Goal: Task Accomplishment & Management: Complete application form

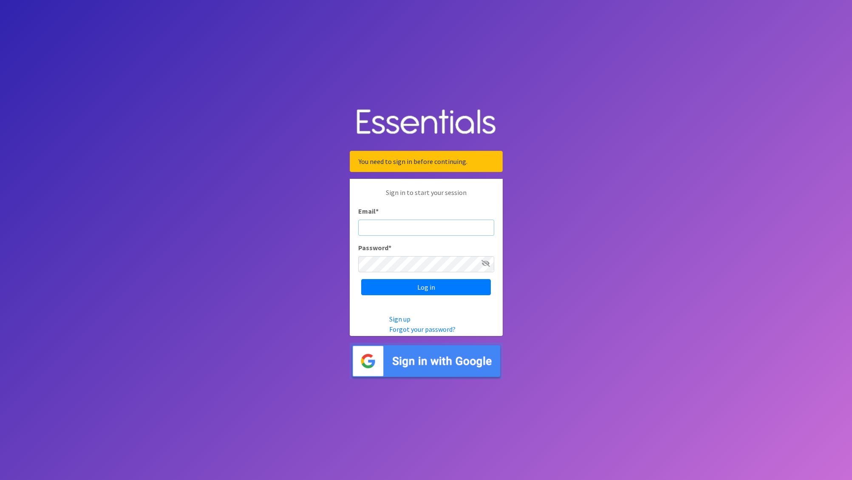
type input "nick@coverdgc.org"
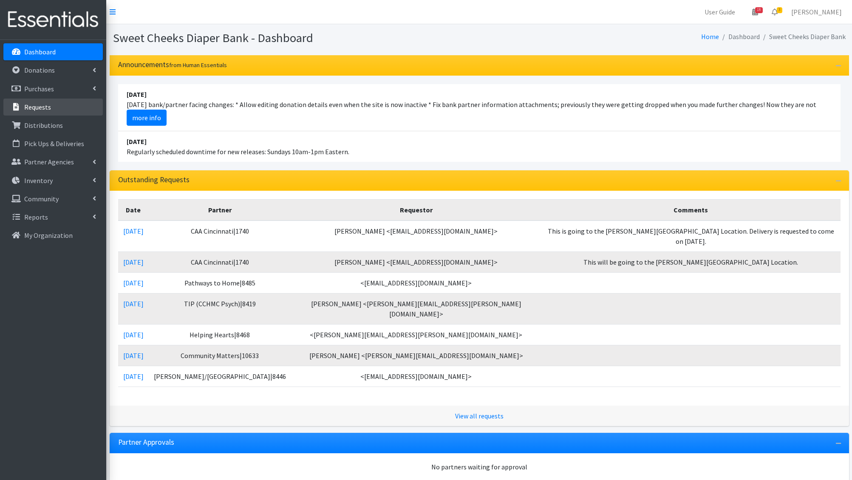
click at [38, 114] on link "Requests" at bounding box center [52, 107] width 99 height 17
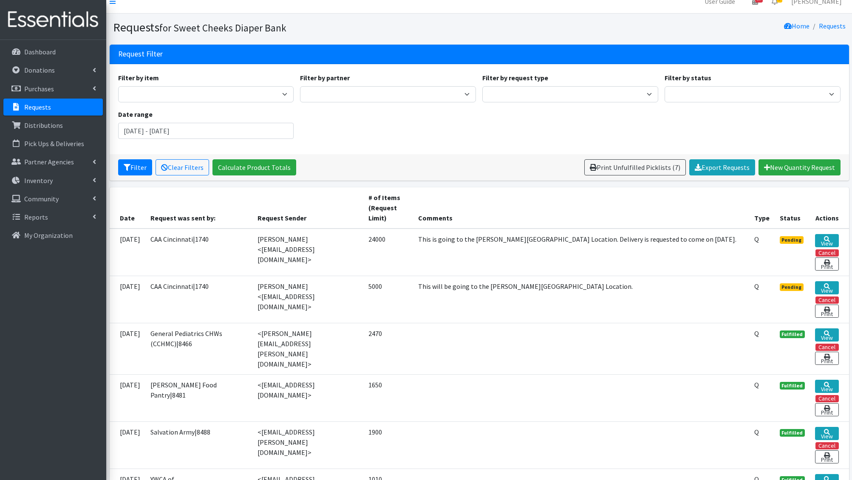
scroll to position [9, 0]
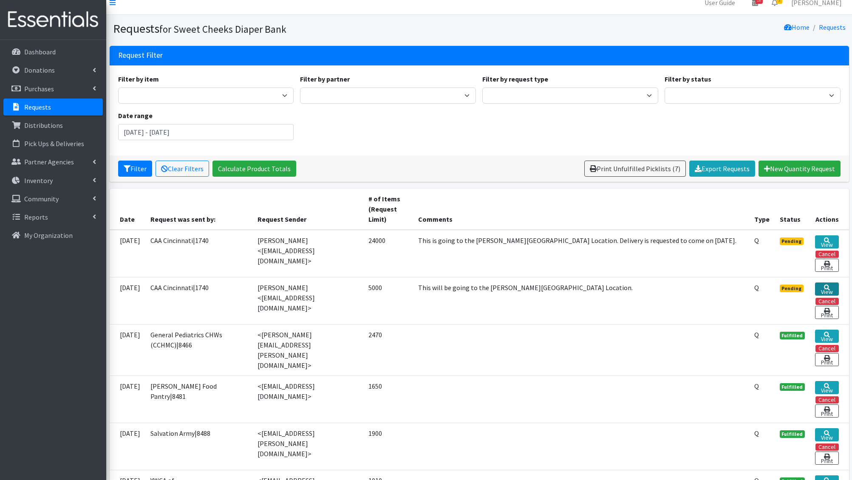
click at [831, 288] on link "View" at bounding box center [826, 289] width 23 height 13
click at [831, 241] on link "View" at bounding box center [826, 241] width 23 height 13
click at [828, 244] on link "View" at bounding box center [826, 241] width 23 height 13
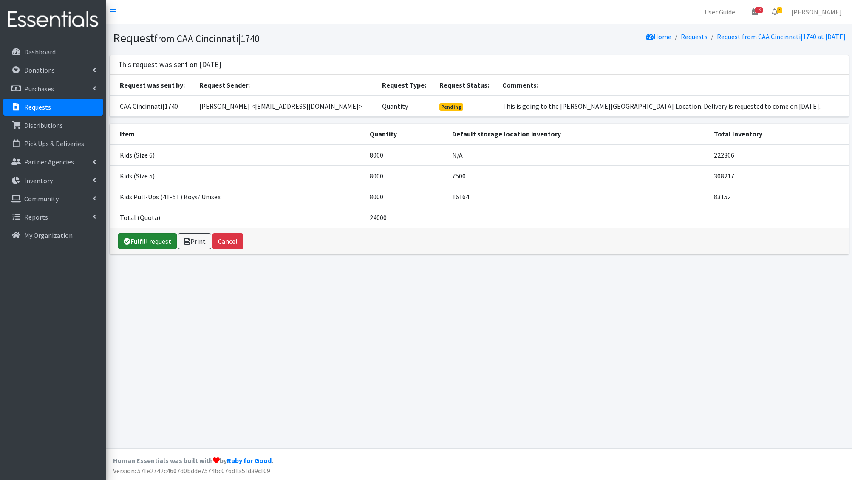
click at [136, 240] on link "Fulfill request" at bounding box center [147, 241] width 59 height 16
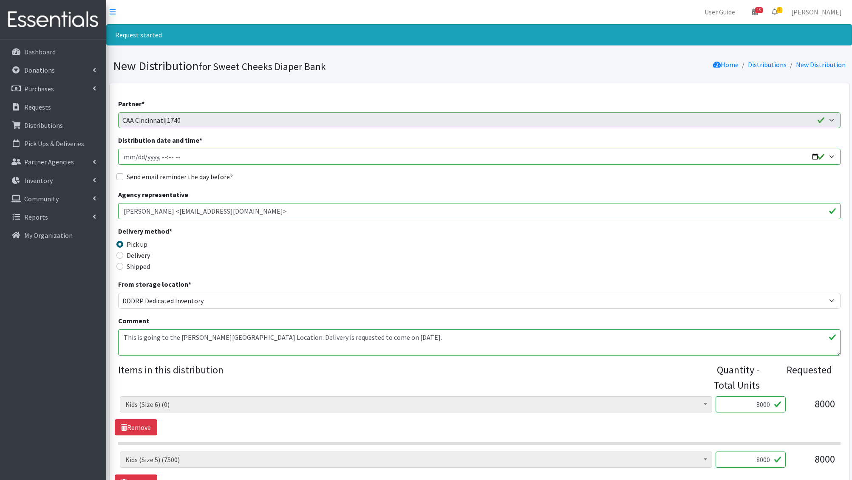
click at [138, 158] on input "Distribution date and time *" at bounding box center [479, 157] width 722 height 16
click at [810, 156] on input "Distribution date and time *" at bounding box center [479, 157] width 722 height 16
type input "2025-08-14T10:00"
click at [328, 178] on div "Send email reminder the day before?" at bounding box center [479, 177] width 722 height 10
click at [119, 178] on input "Send email reminder the day before?" at bounding box center [119, 176] width 7 height 7
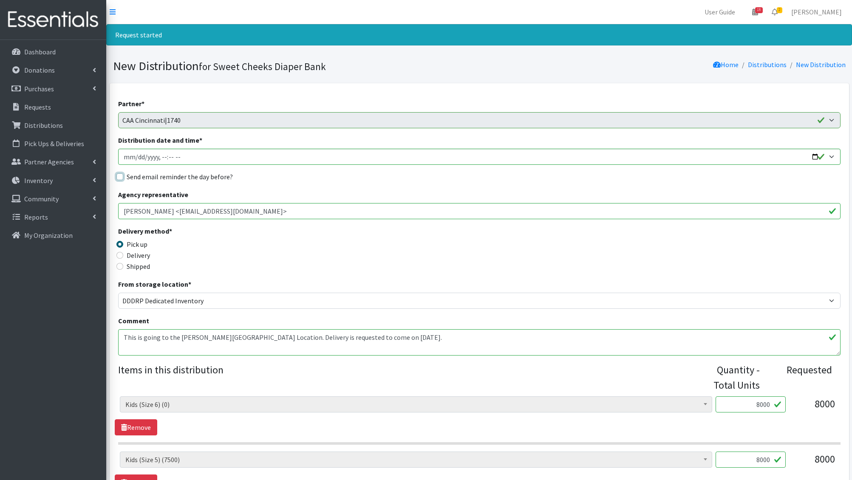
checkbox input "true"
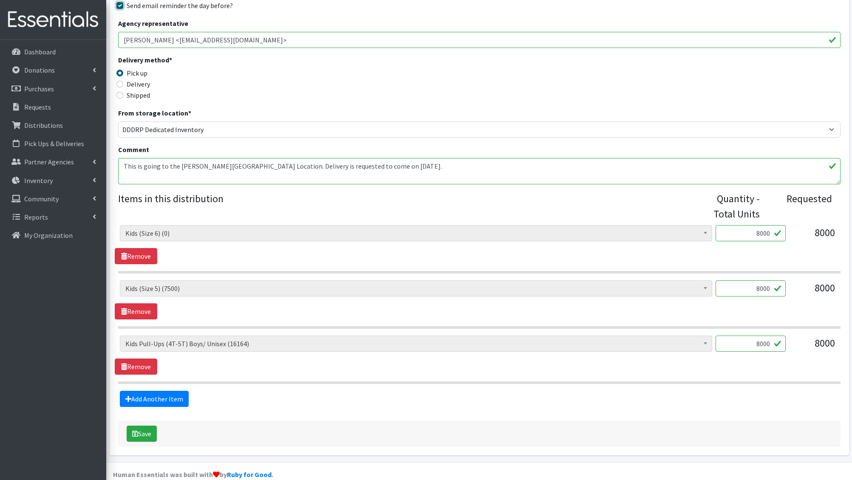
scroll to position [182, 0]
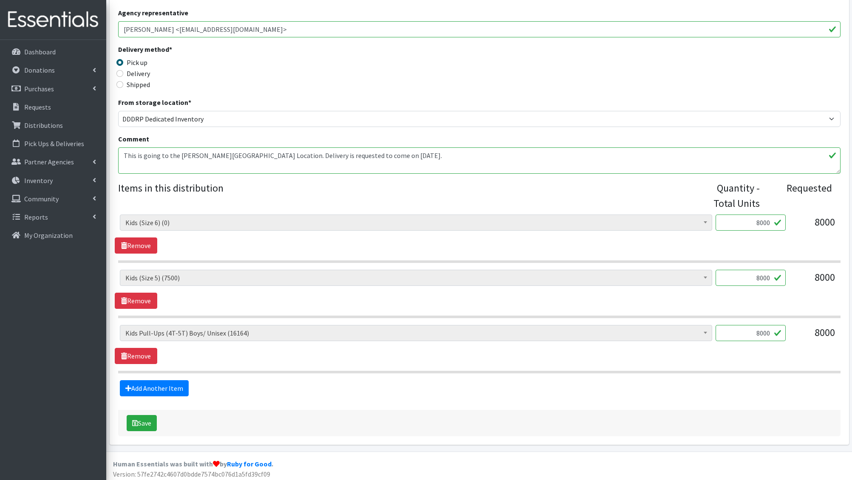
click at [755, 331] on input "8000" at bounding box center [750, 333] width 70 height 16
type input "13000"
click at [594, 388] on div "Add Another Item" at bounding box center [479, 388] width 729 height 16
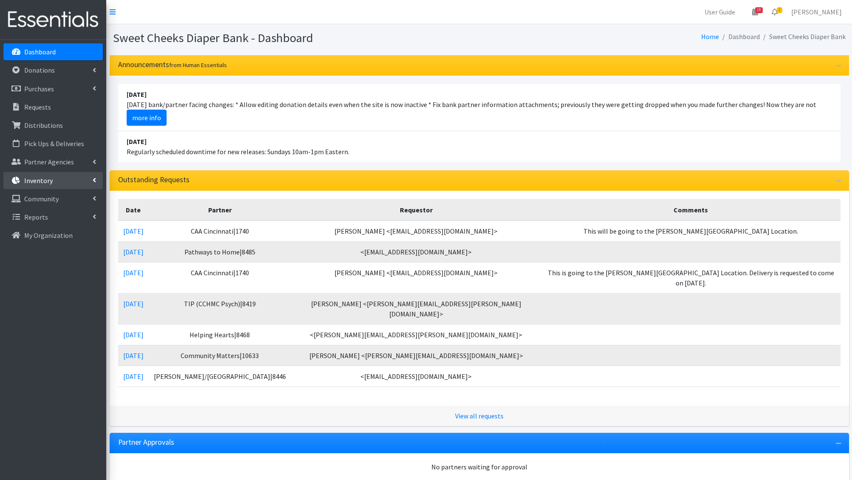
click at [66, 180] on link "Inventory" at bounding box center [52, 180] width 99 height 17
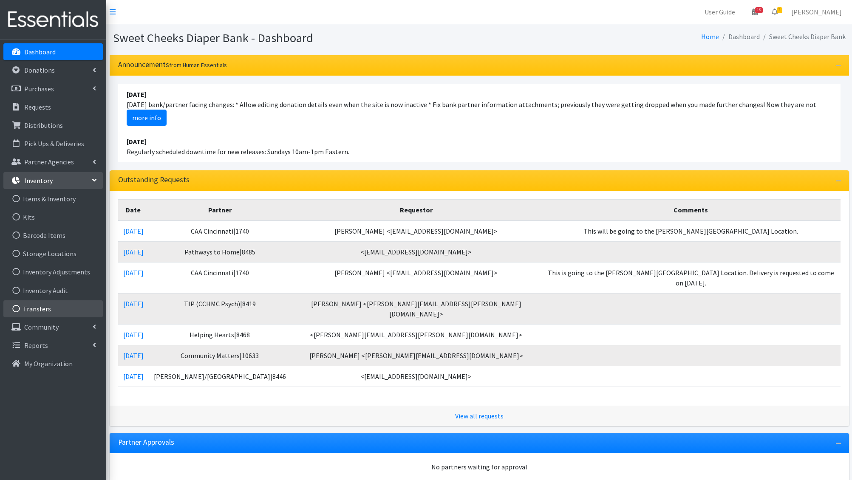
click at [40, 310] on link "Transfers" at bounding box center [52, 308] width 99 height 17
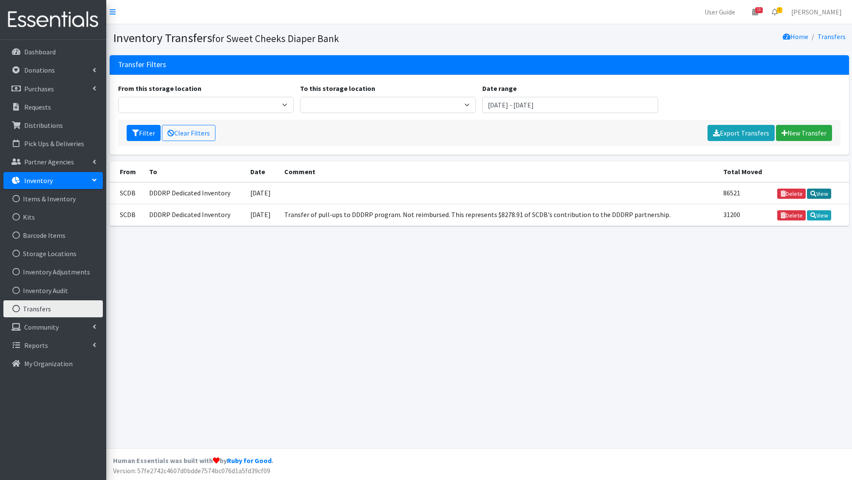
click at [820, 193] on link "View" at bounding box center [819, 194] width 24 height 10
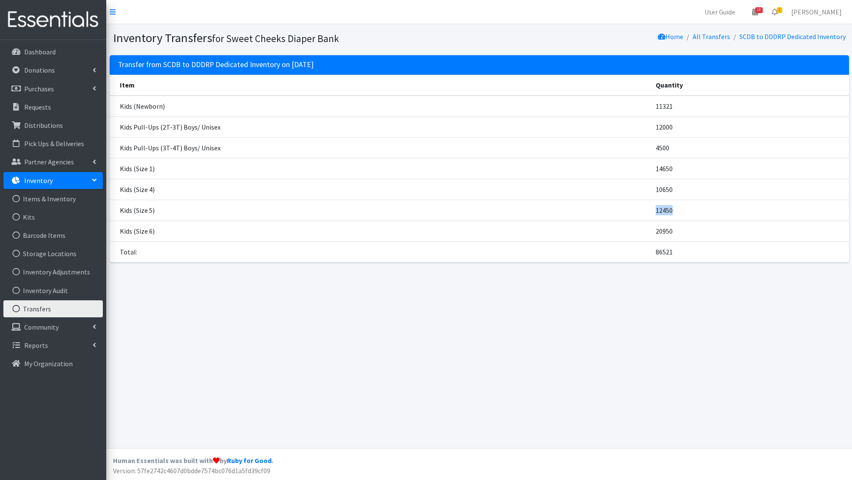
drag, startPoint x: 676, startPoint y: 210, endPoint x: 637, endPoint y: 208, distance: 38.3
click at [637, 208] on tr "Kids (Size 5) 12450" at bounding box center [479, 210] width 739 height 21
click at [637, 208] on td "Kids (Size 5)" at bounding box center [380, 210] width 541 height 21
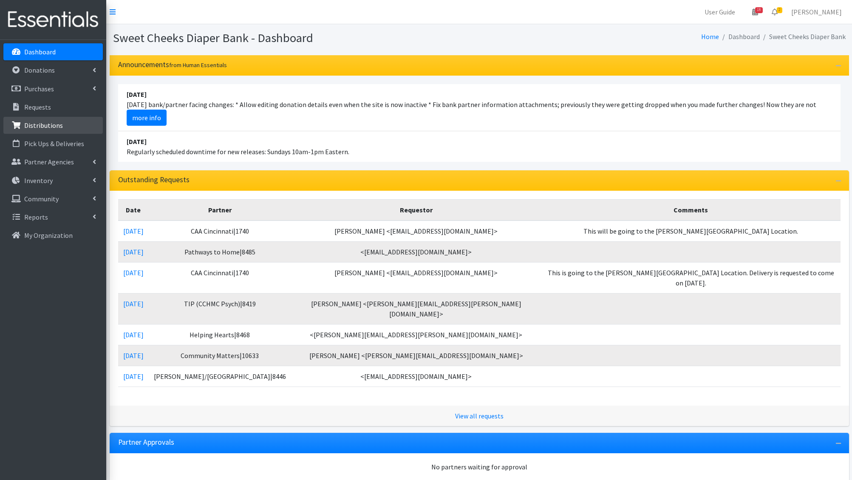
click at [47, 129] on p "Distributions" at bounding box center [43, 125] width 39 height 8
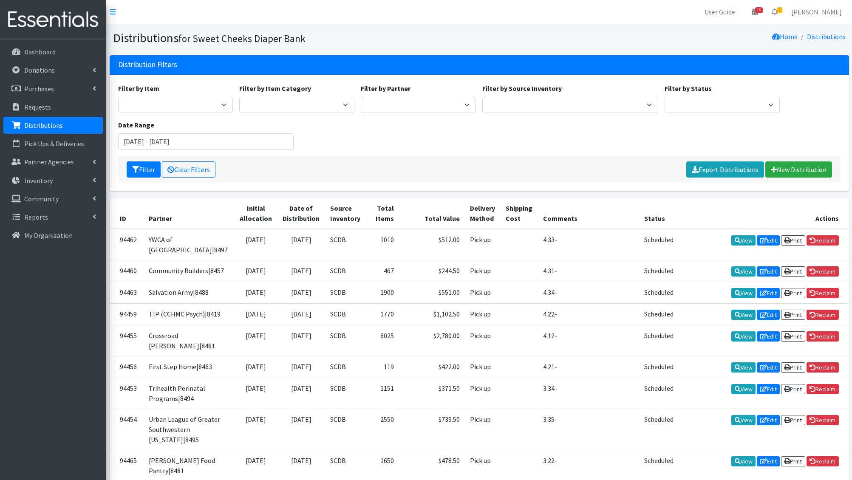
click at [395, 93] on label "Filter by Partner" at bounding box center [386, 88] width 50 height 10
click at [395, 97] on select "Adams/Brown County CAA|8446 Baby Steps at St. Elizabeth|8498 Bethany House|8542…" at bounding box center [418, 105] width 115 height 16
click at [398, 99] on select "Adams/Brown County CAA|8446 Baby Steps at St. Elizabeth|8498 Bethany House|8542…" at bounding box center [418, 105] width 115 height 16
select select "4961"
click at [361, 97] on select "Adams/Brown County CAA|8446 Baby Steps at St. Elizabeth|8498 Bethany House|8542…" at bounding box center [418, 105] width 115 height 16
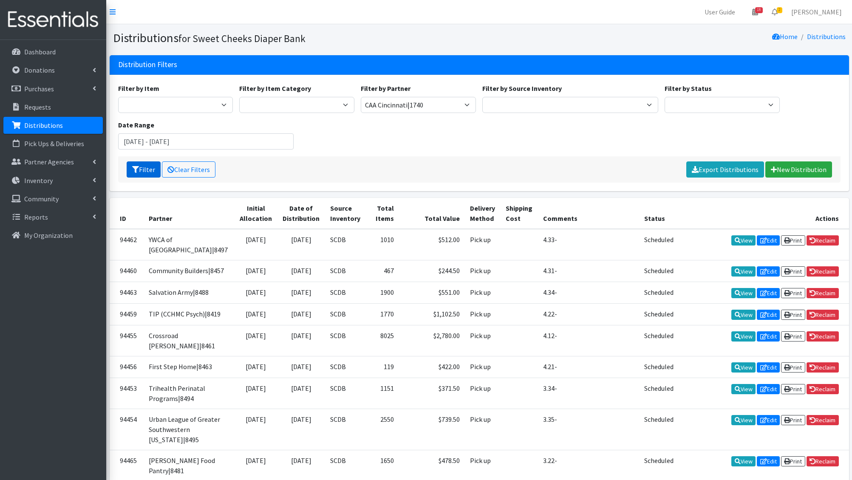
click at [132, 170] on icon "submit" at bounding box center [135, 169] width 7 height 7
click at [135, 168] on icon "submit" at bounding box center [135, 169] width 7 height 7
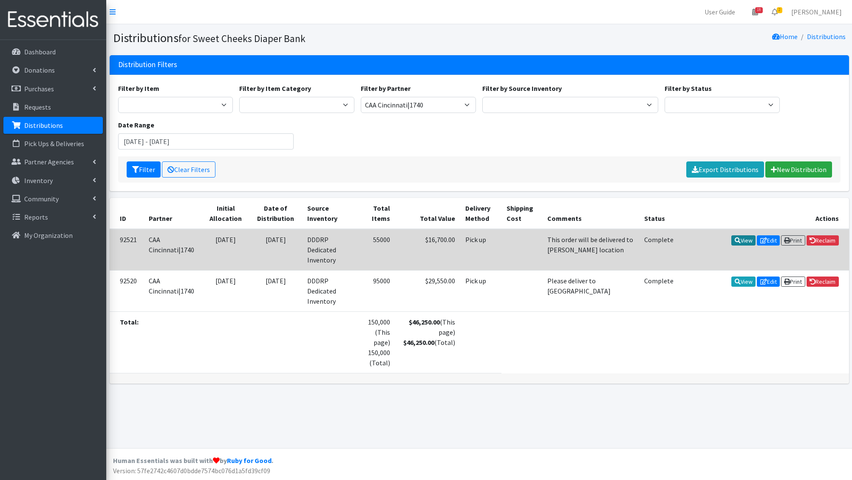
click at [744, 238] on link "View" at bounding box center [743, 240] width 24 height 10
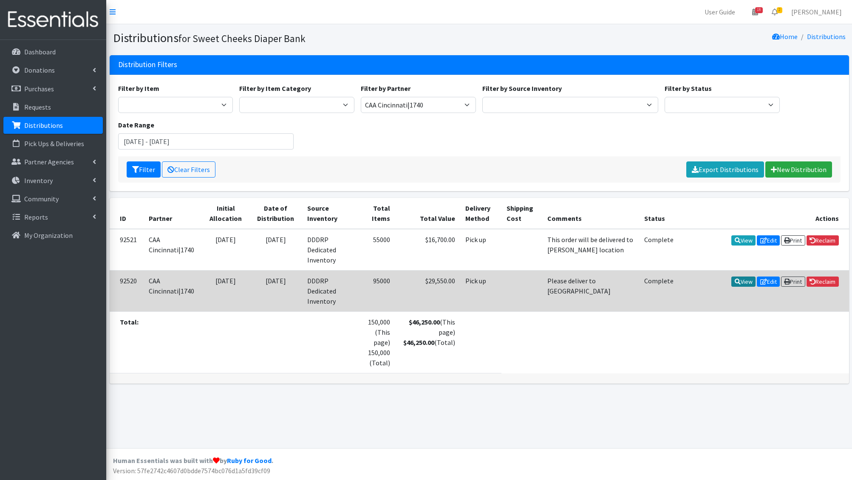
click at [744, 280] on link "View" at bounding box center [743, 282] width 24 height 10
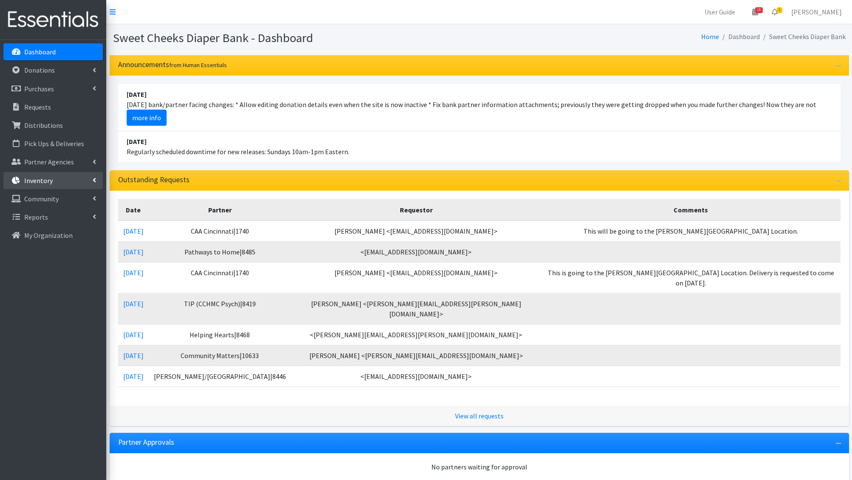
click at [59, 179] on link "Inventory" at bounding box center [52, 180] width 99 height 17
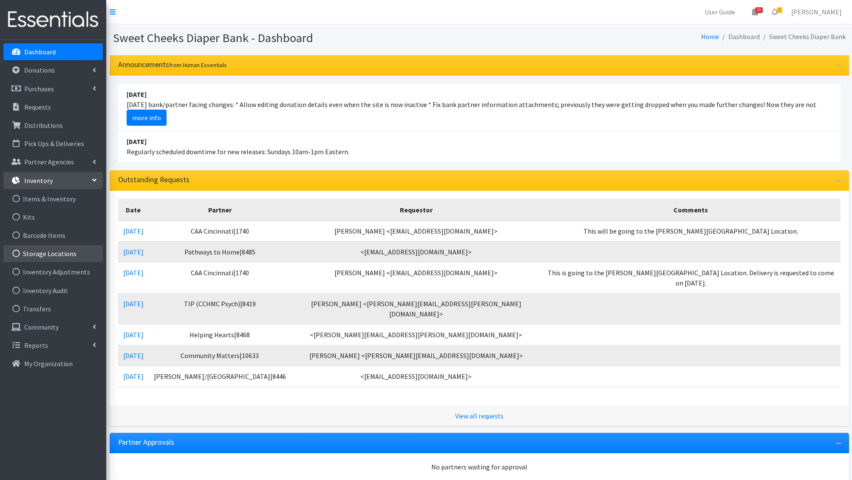
click at [65, 249] on link "Storage Locations" at bounding box center [52, 253] width 99 height 17
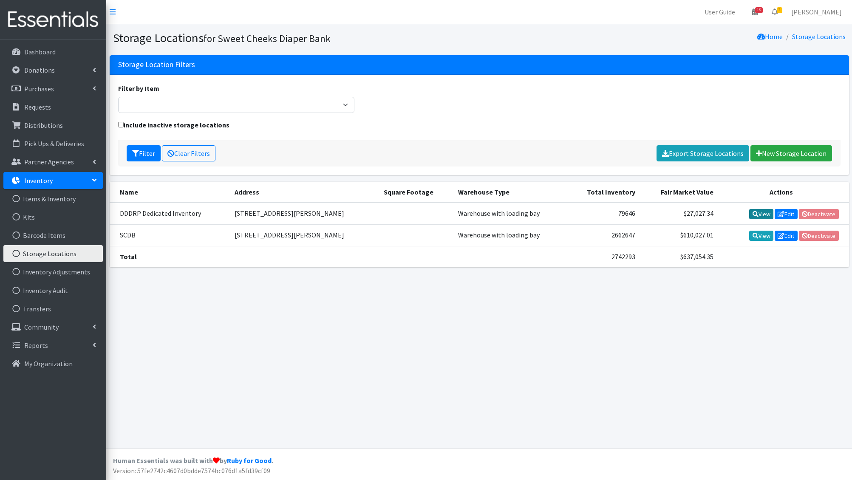
click at [757, 216] on link "View" at bounding box center [761, 214] width 24 height 10
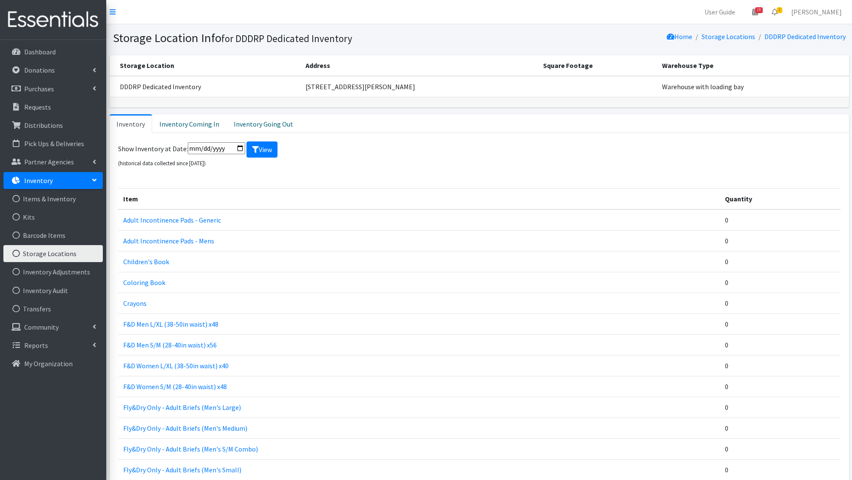
click at [239, 142] on input "date" at bounding box center [216, 148] width 57 height 12
click at [237, 150] on input "date" at bounding box center [216, 148] width 57 height 12
type input "2025-06-12"
click at [270, 148] on button "View" at bounding box center [261, 149] width 31 height 16
click at [267, 145] on button "View" at bounding box center [261, 149] width 31 height 16
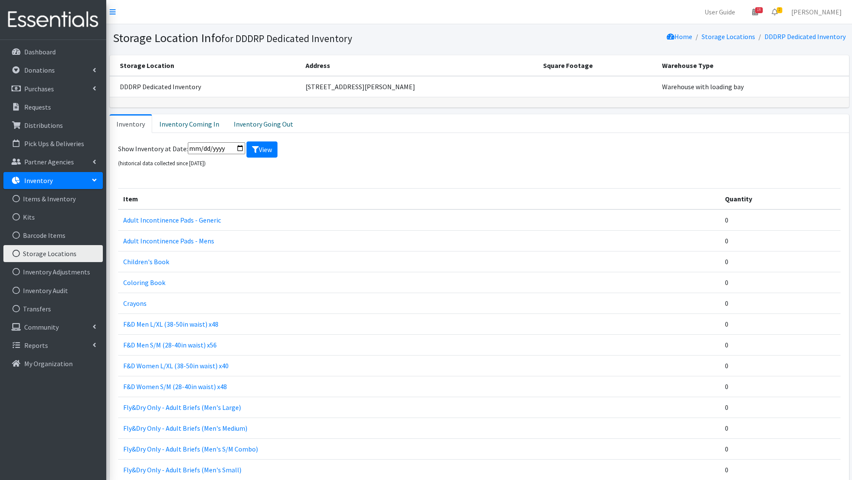
click at [242, 147] on input "[DATE]" at bounding box center [216, 148] width 57 height 12
type input "[DATE]"
click at [259, 153] on button "View" at bounding box center [261, 149] width 31 height 16
click at [235, 151] on input "[DATE]" at bounding box center [216, 148] width 57 height 12
type input "[DATE]"
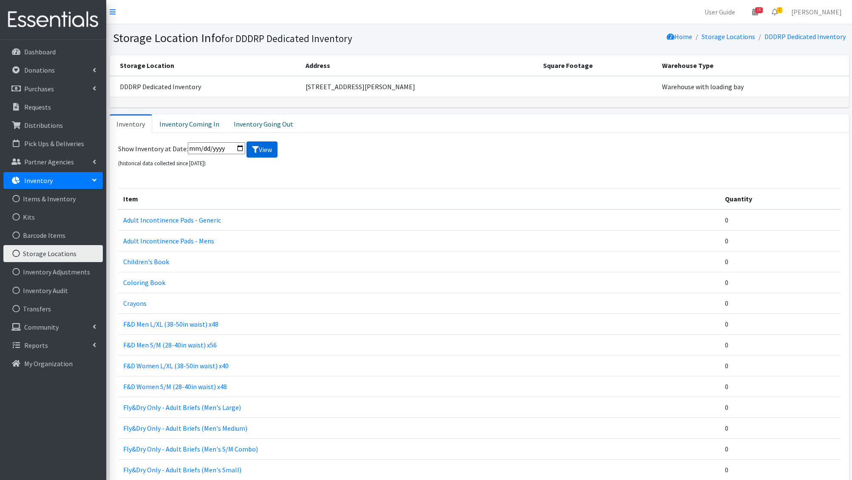
click at [265, 151] on button "View" at bounding box center [261, 149] width 31 height 16
click at [246, 145] on button "View" at bounding box center [261, 149] width 31 height 16
click at [237, 148] on input "[DATE]" at bounding box center [216, 148] width 57 height 12
click at [238, 142] on input "[DATE]" at bounding box center [216, 148] width 57 height 12
click at [241, 148] on input "[DATE]" at bounding box center [216, 148] width 57 height 12
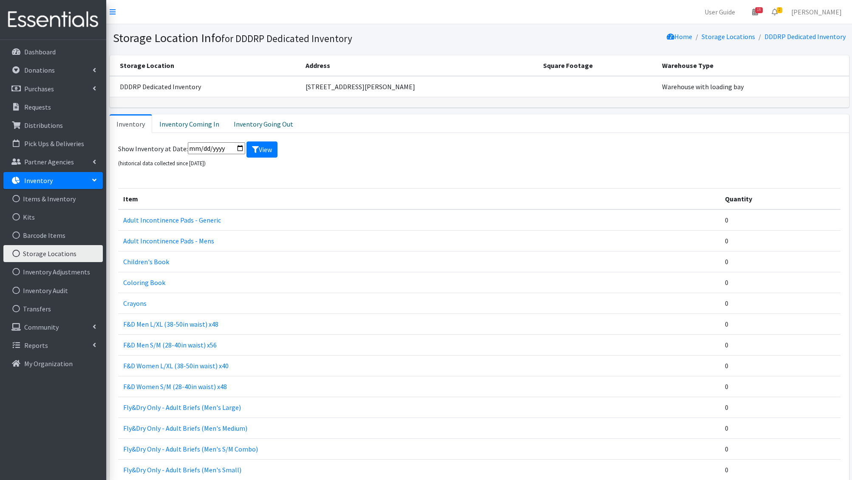
type input "[DATE]"
click at [260, 150] on button "View" at bounding box center [261, 149] width 31 height 16
click at [237, 143] on input "2025-06-15" at bounding box center [216, 148] width 57 height 12
type input "2025-06-16"
click at [257, 147] on button "View" at bounding box center [261, 149] width 31 height 16
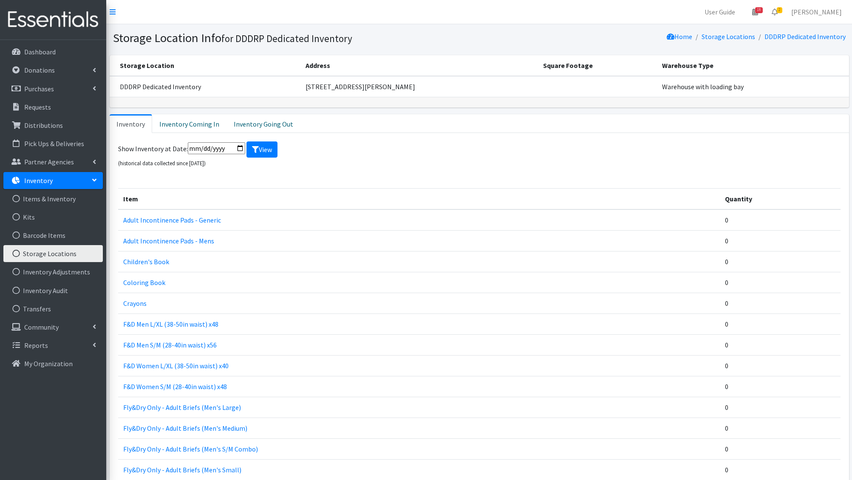
click at [236, 149] on input "2025-06-16" at bounding box center [216, 148] width 57 height 12
type input "[DATE]"
click at [265, 149] on button "View" at bounding box center [261, 149] width 31 height 16
click at [225, 147] on input "[DATE]" at bounding box center [216, 148] width 57 height 12
click at [237, 147] on input "[DATE]" at bounding box center [216, 148] width 57 height 12
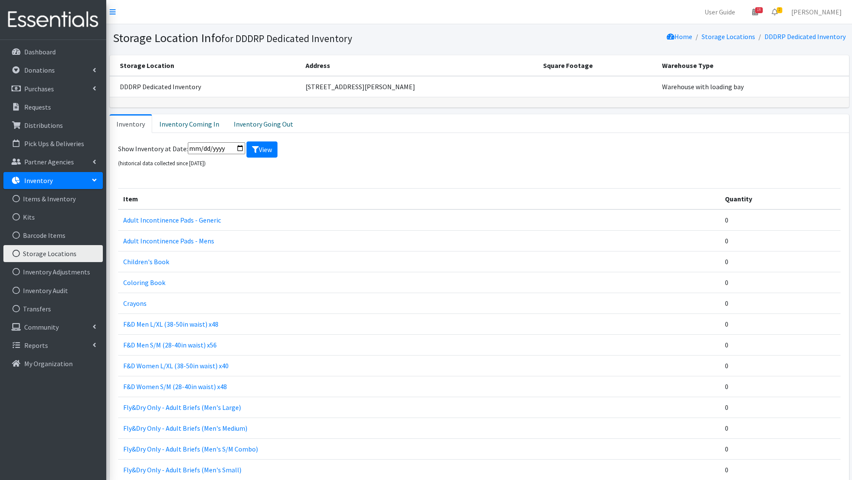
type input "[DATE]"
click at [264, 148] on button "View" at bounding box center [261, 149] width 31 height 16
click at [264, 147] on button "View" at bounding box center [261, 149] width 31 height 16
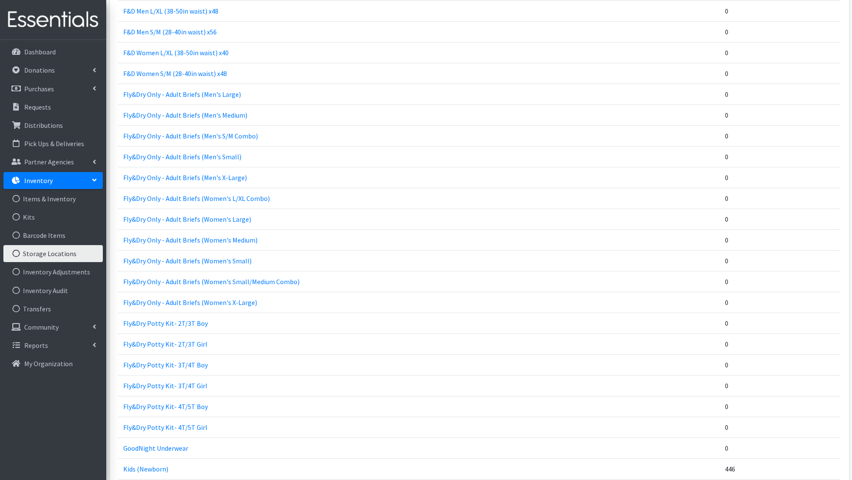
scroll to position [483, 0]
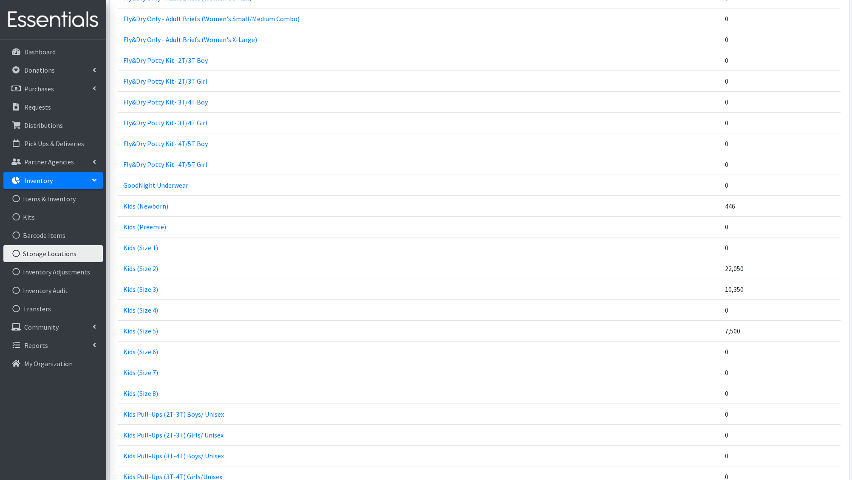
scroll to position [580, 0]
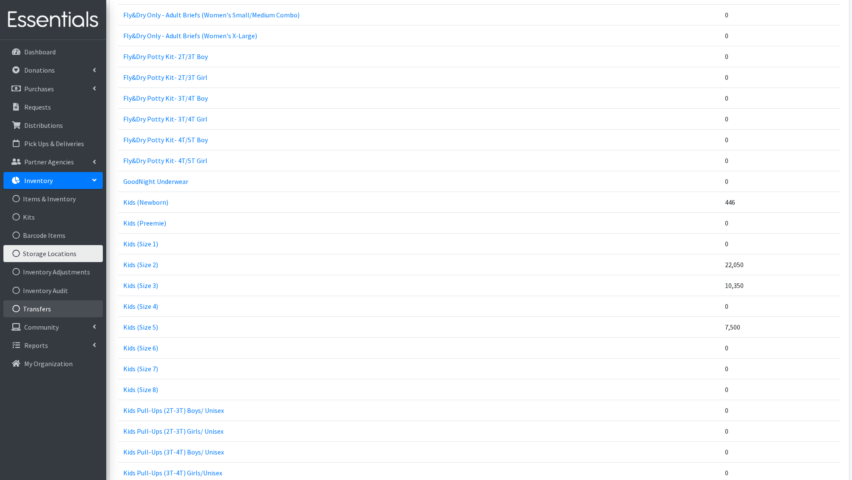
click at [44, 311] on link "Transfers" at bounding box center [52, 308] width 99 height 17
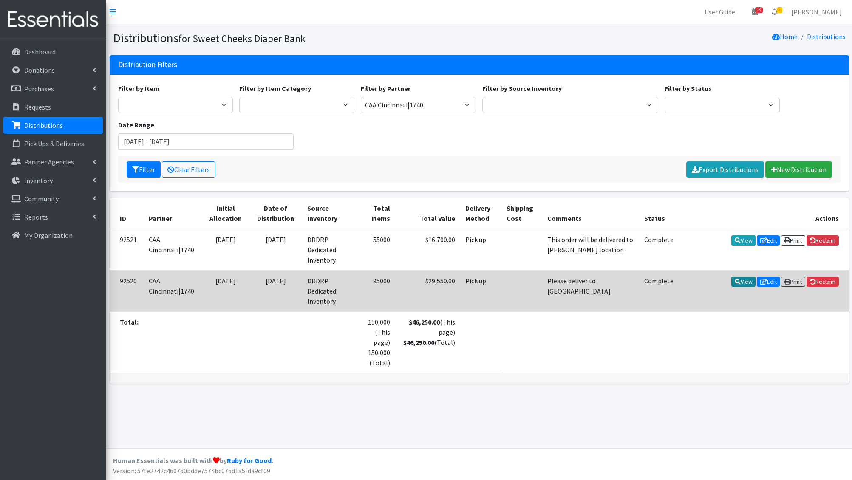
click at [741, 281] on link "View" at bounding box center [743, 282] width 24 height 10
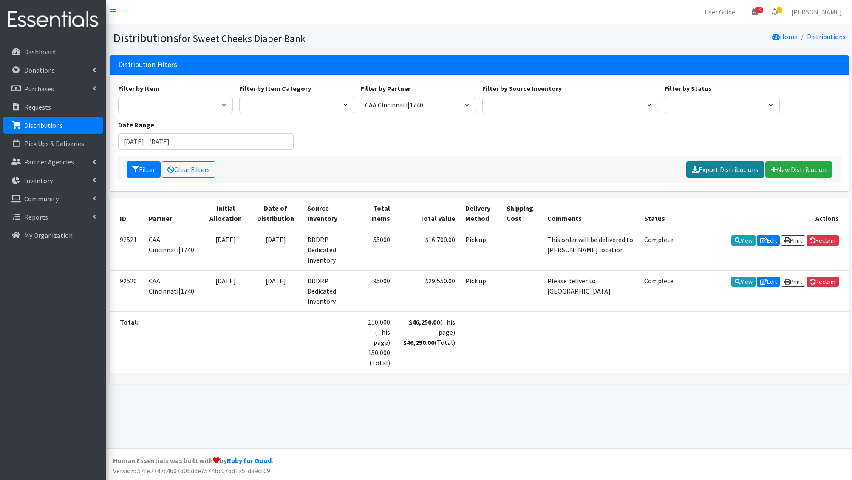
click at [748, 170] on link "Export Distributions" at bounding box center [725, 169] width 78 height 16
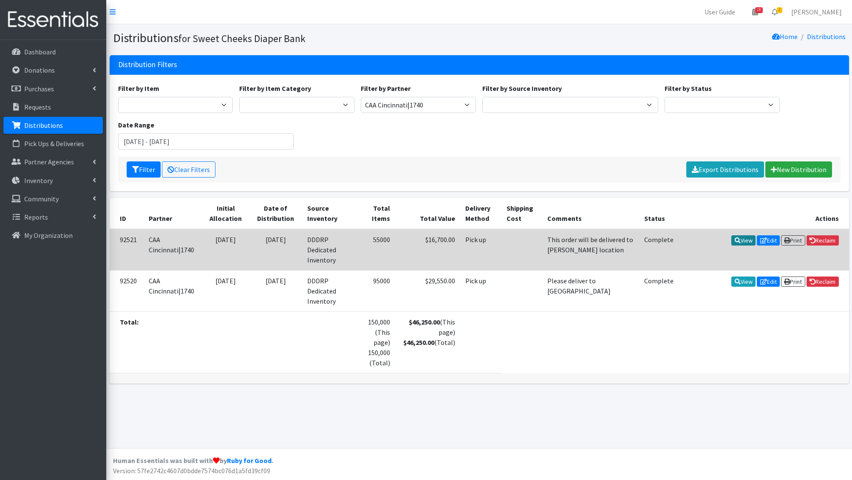
click at [741, 238] on link "View" at bounding box center [743, 240] width 24 height 10
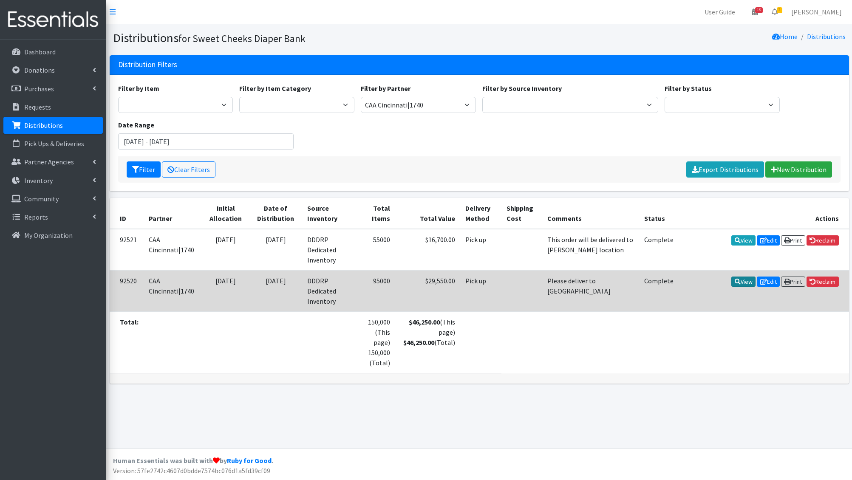
click at [740, 279] on link "View" at bounding box center [743, 282] width 24 height 10
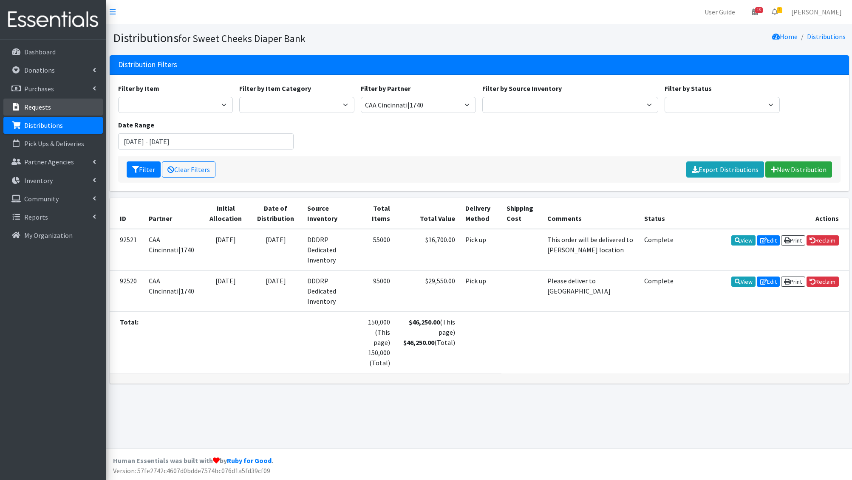
click at [50, 106] on link "Requests" at bounding box center [52, 107] width 99 height 17
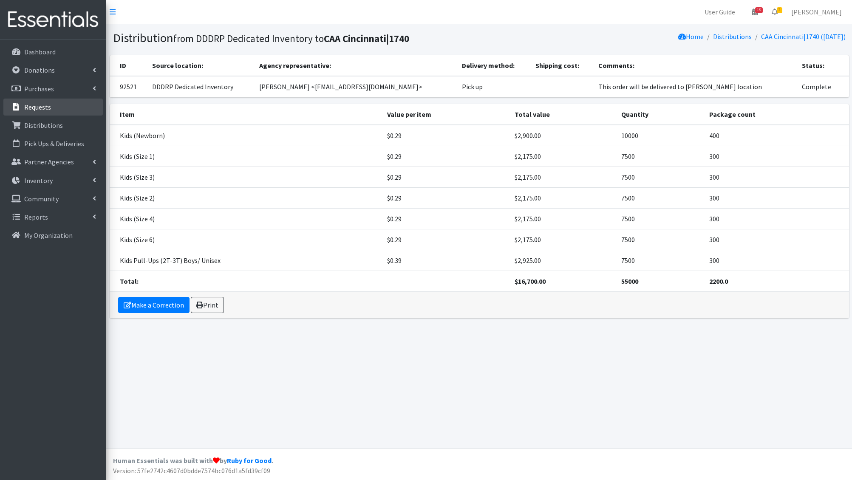
click at [48, 112] on link "Requests" at bounding box center [52, 107] width 99 height 17
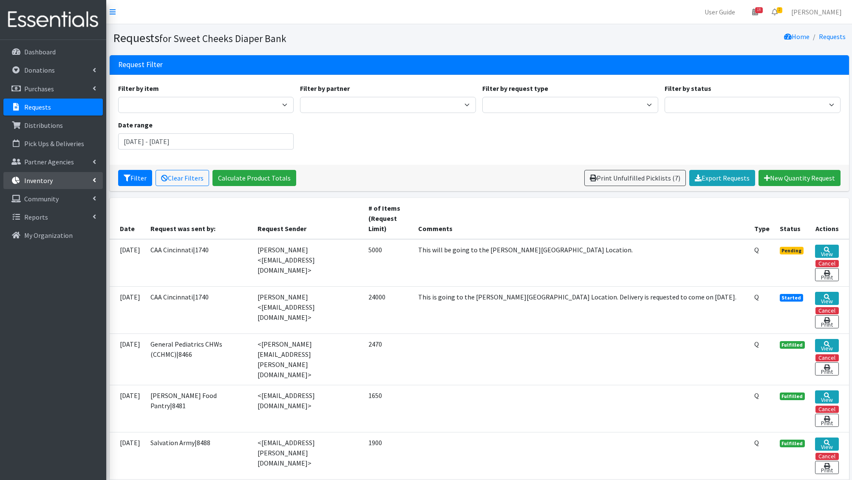
click at [47, 183] on p "Inventory" at bounding box center [38, 180] width 28 height 8
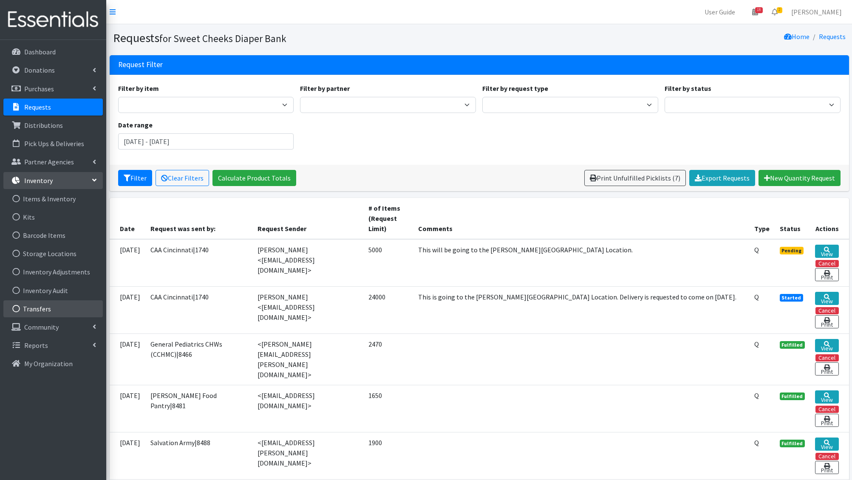
click at [41, 301] on link "Transfers" at bounding box center [52, 308] width 99 height 17
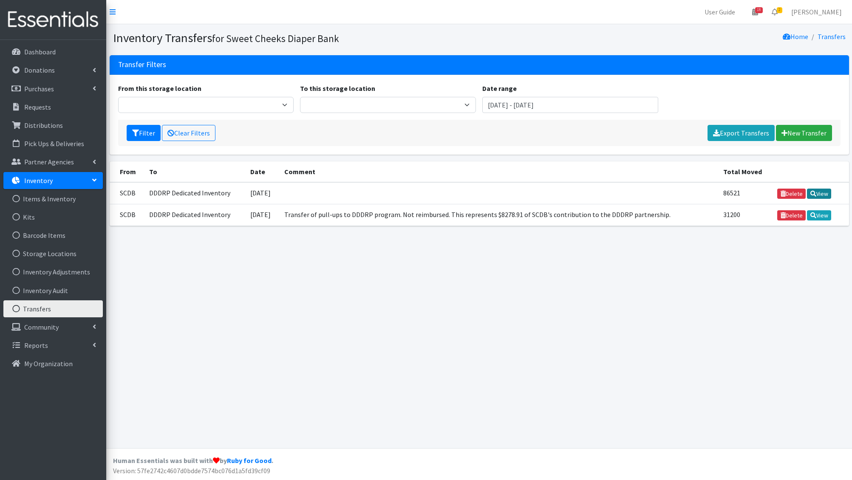
click at [817, 195] on link "View" at bounding box center [819, 194] width 24 height 10
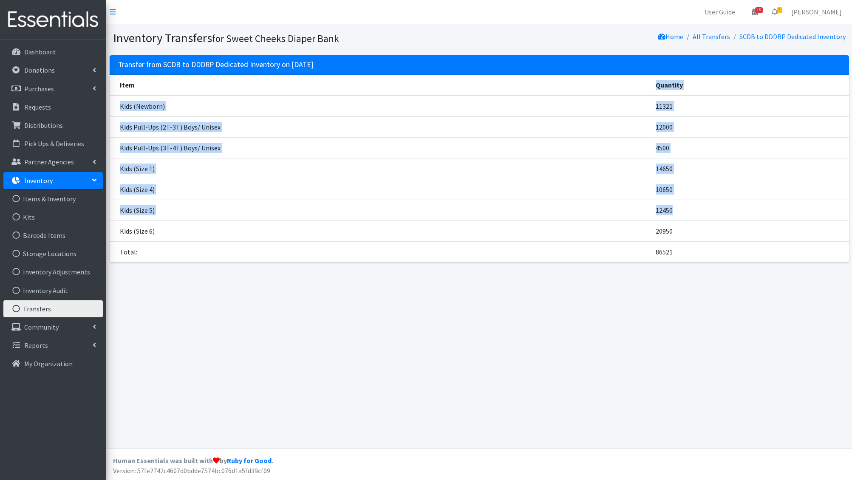
drag, startPoint x: 682, startPoint y: 209, endPoint x: 611, endPoint y: 93, distance: 136.7
click at [611, 93] on table "Item Quantity Kids (Newborn) 11321 Kids Pull-Ups (2T-3T) Boys/ Unisex 12000 Kid…" at bounding box center [479, 169] width 739 height 188
click at [611, 93] on th "Item" at bounding box center [380, 85] width 541 height 21
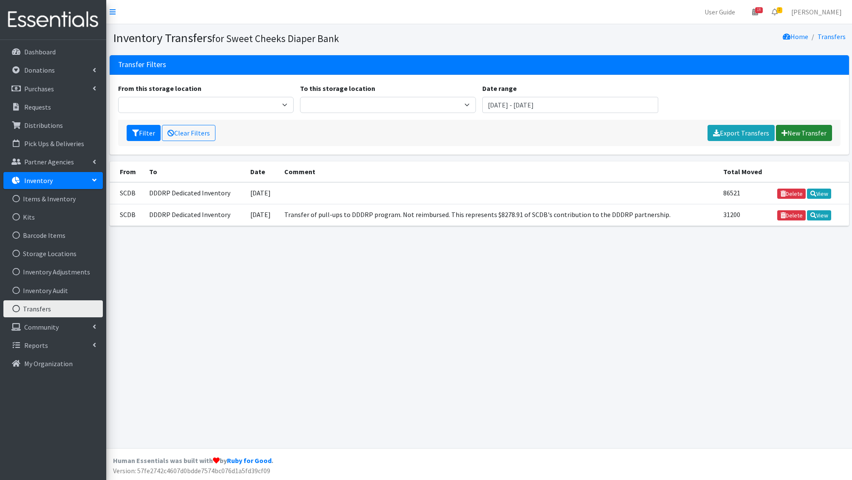
click at [801, 129] on link "New Transfer" at bounding box center [804, 133] width 56 height 16
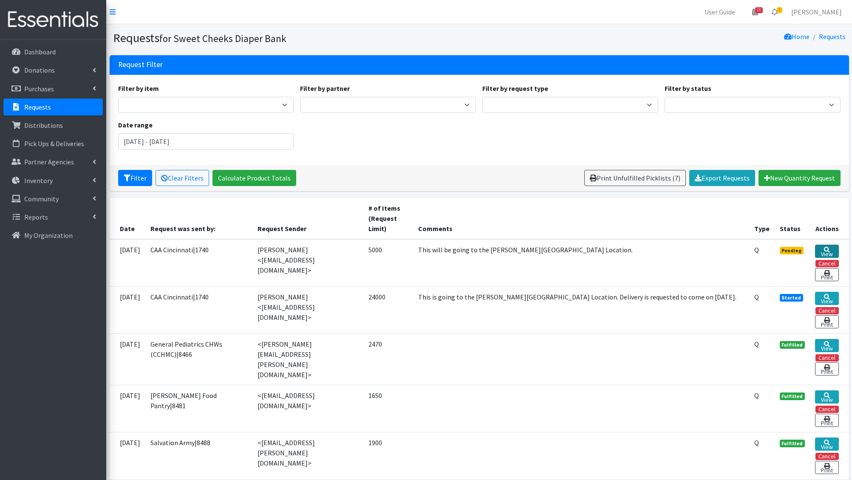
click at [833, 247] on link "View" at bounding box center [826, 251] width 23 height 13
click at [828, 298] on link "View" at bounding box center [826, 298] width 23 height 13
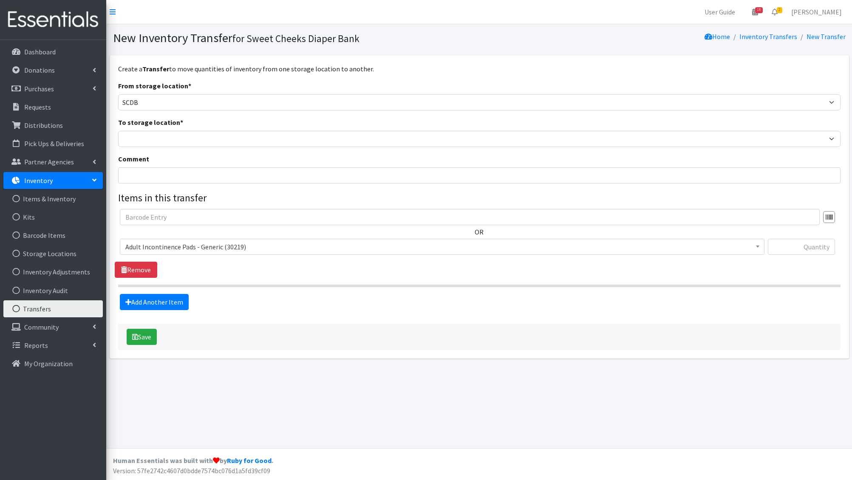
click at [212, 243] on span "Adult Incontinence Pads - Generic (30219)" at bounding box center [441, 247] width 633 height 12
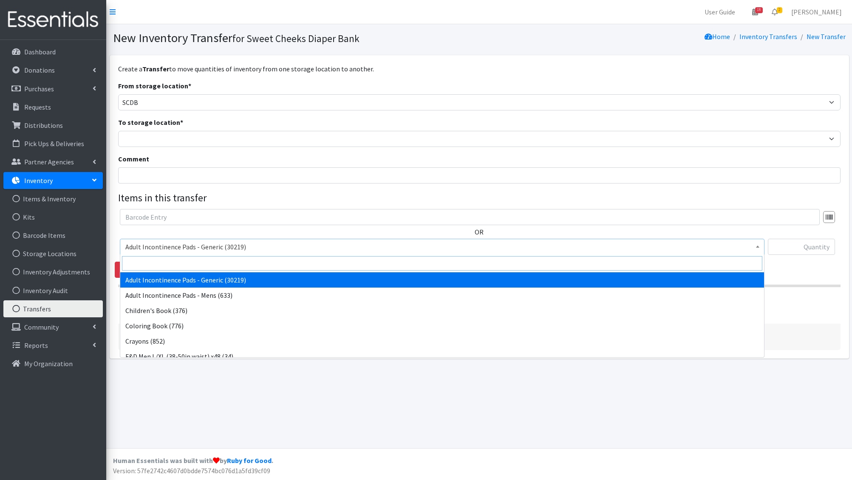
click at [203, 262] on input "search" at bounding box center [442, 263] width 640 height 14
type input "e 6"
select select "1216"
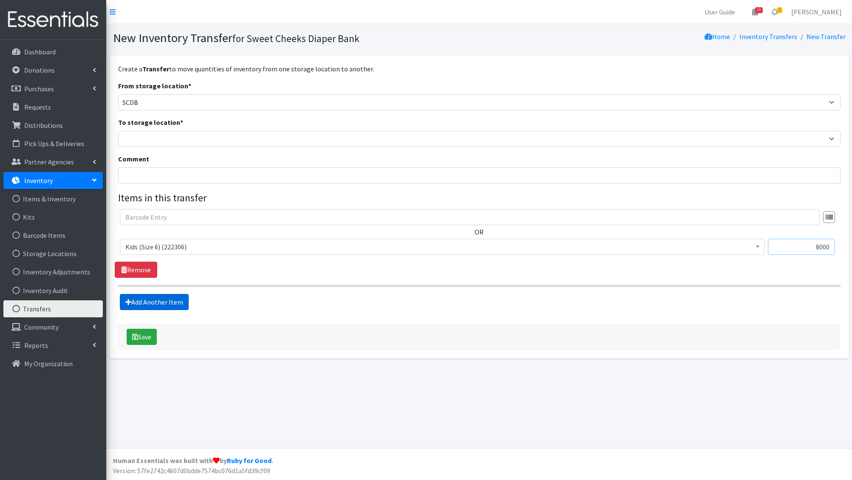
type input "8000"
click at [164, 304] on link "Add Another Item" at bounding box center [154, 302] width 69 height 16
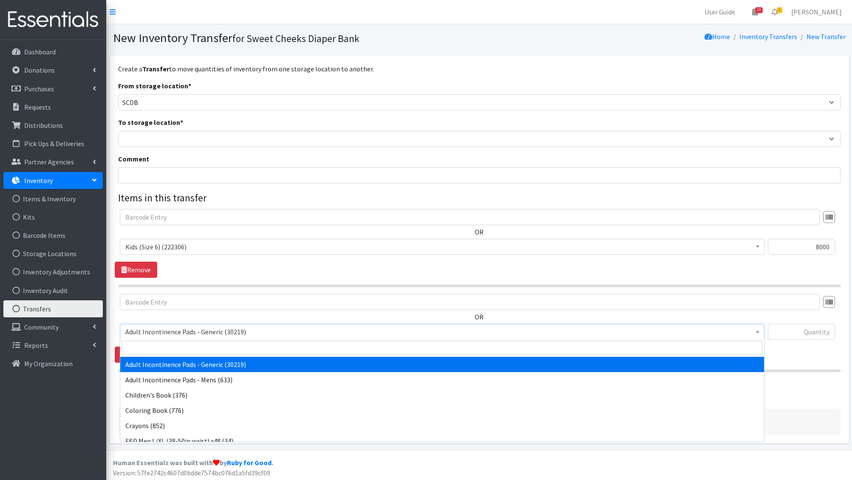
click at [171, 337] on span "Adult Incontinence Pads - Generic (30219)" at bounding box center [442, 332] width 645 height 16
click at [171, 345] on input "search" at bounding box center [442, 348] width 640 height 14
type input "e"
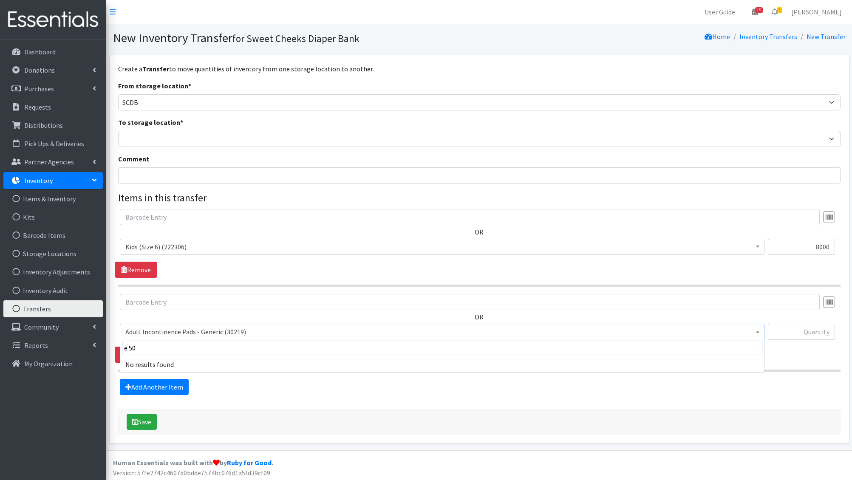
type input "e 5"
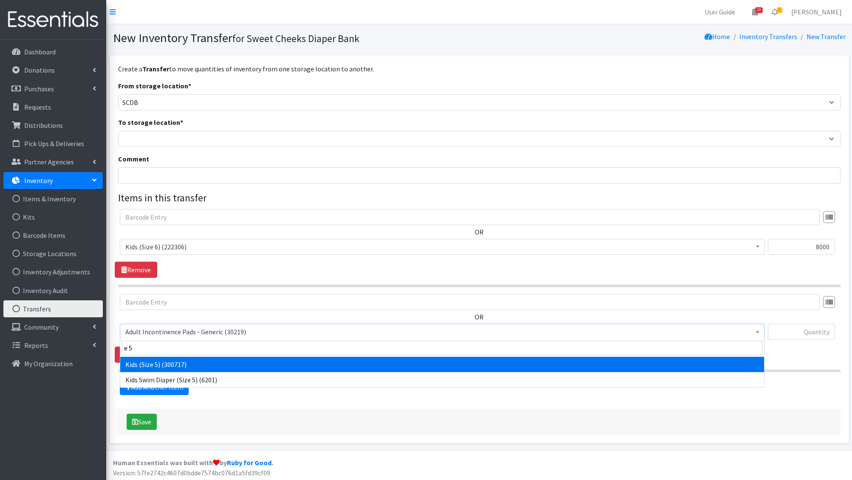
select select "1214"
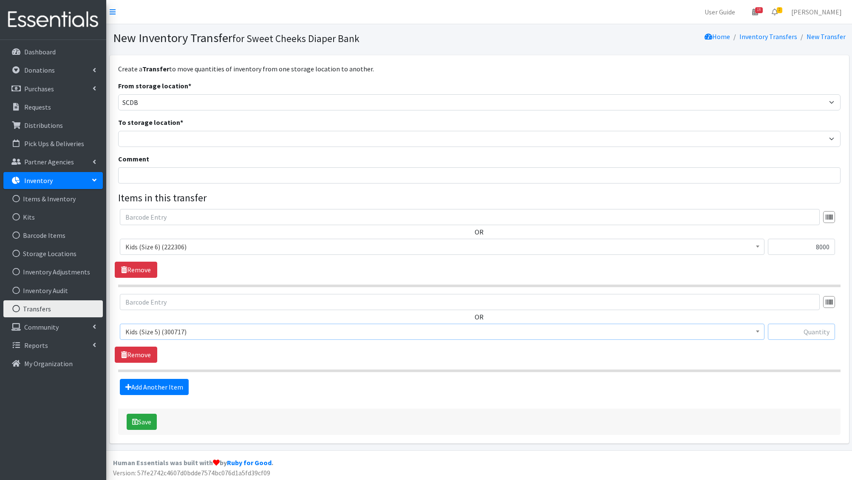
click at [833, 332] on input "text" at bounding box center [801, 332] width 67 height 16
type input "500"
click at [630, 440] on div "Create a Transfer to move quantities of inventory from one storage location to …" at bounding box center [479, 249] width 739 height 388
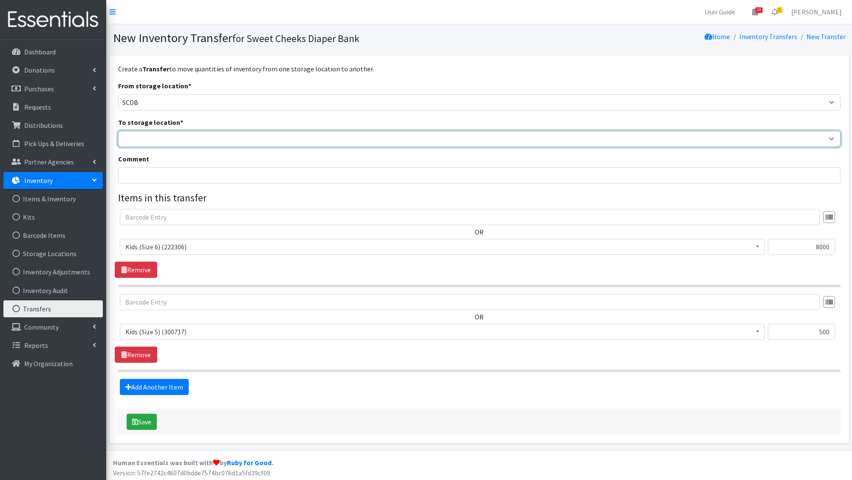
click at [208, 139] on select "DDDRP Dedicated Inventory SCDB" at bounding box center [479, 139] width 722 height 16
select select "411"
click at [118, 131] on select "DDDRP Dedicated Inventory SCDB" at bounding box center [479, 139] width 722 height 16
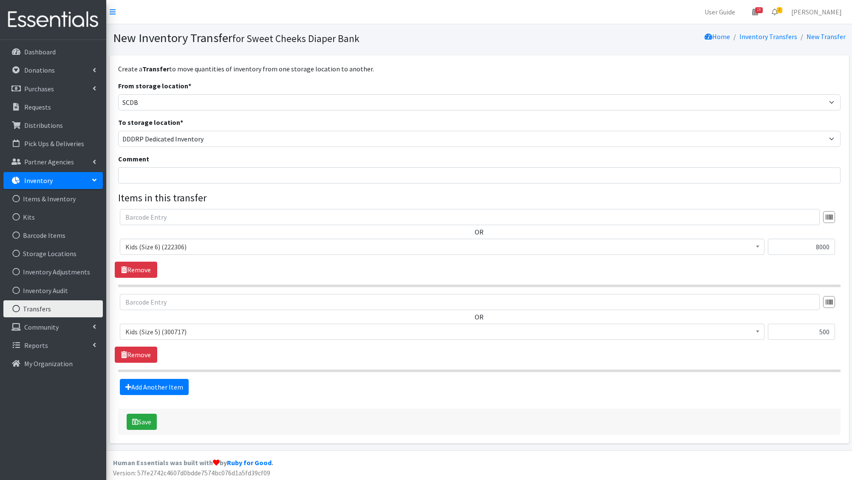
click at [173, 184] on form "From storage location * DDDRP Dedicated Inventory SCDB To storage location * DD…" at bounding box center [479, 238] width 722 height 314
click at [174, 173] on input "Comment" at bounding box center [479, 175] width 722 height 16
type input "Transfer to fulfill August 2025 DDDRP request"
click at [144, 425] on button "Save" at bounding box center [142, 422] width 30 height 16
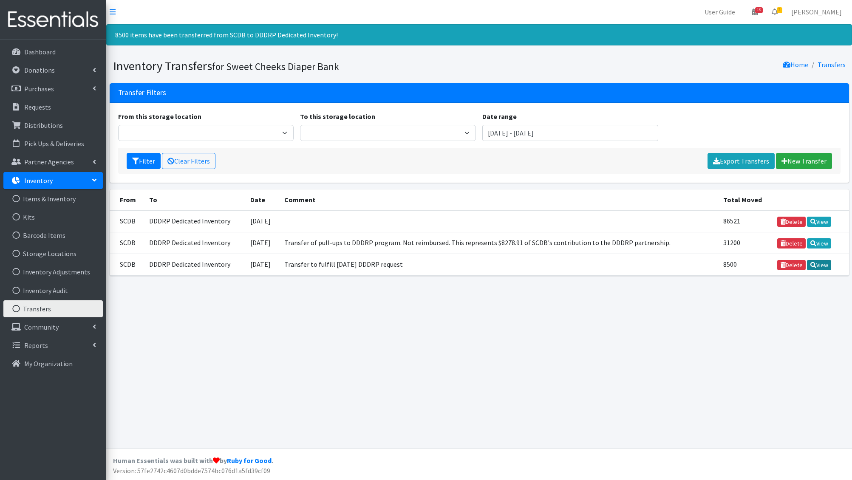
click at [820, 265] on link "View" at bounding box center [819, 265] width 24 height 10
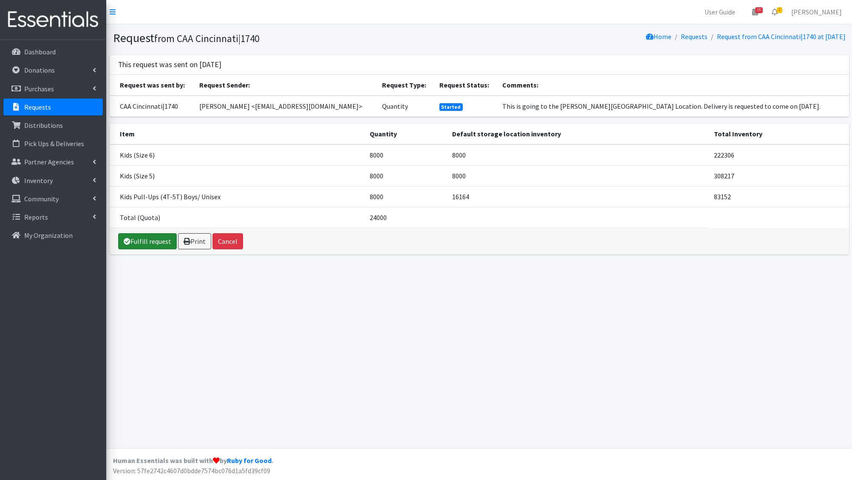
click at [160, 238] on link "Fulfill request" at bounding box center [147, 241] width 59 height 16
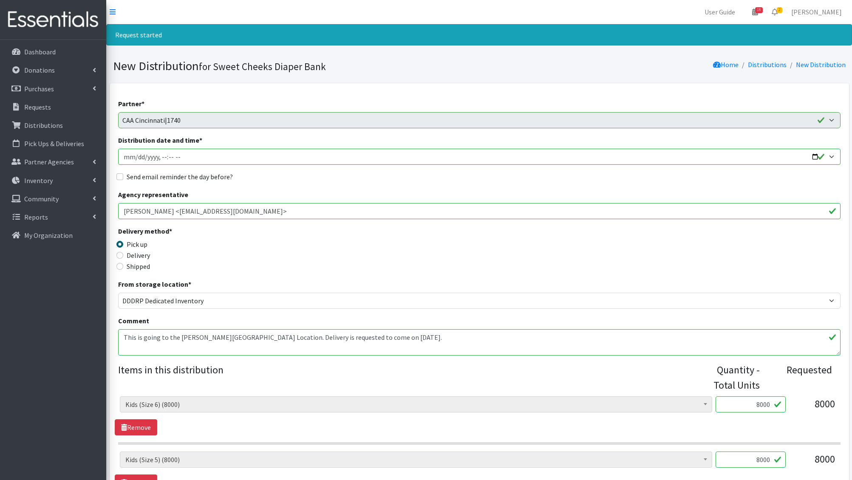
click at [136, 156] on input "Distribution date and time *" at bounding box center [479, 157] width 722 height 16
click at [157, 155] on input "Distribution date and time *" at bounding box center [479, 157] width 722 height 16
click at [161, 155] on input "Distribution date and time *" at bounding box center [479, 157] width 722 height 16
type input "[DATE]T10:00"
click at [122, 177] on input "Send email reminder the day before?" at bounding box center [119, 176] width 7 height 7
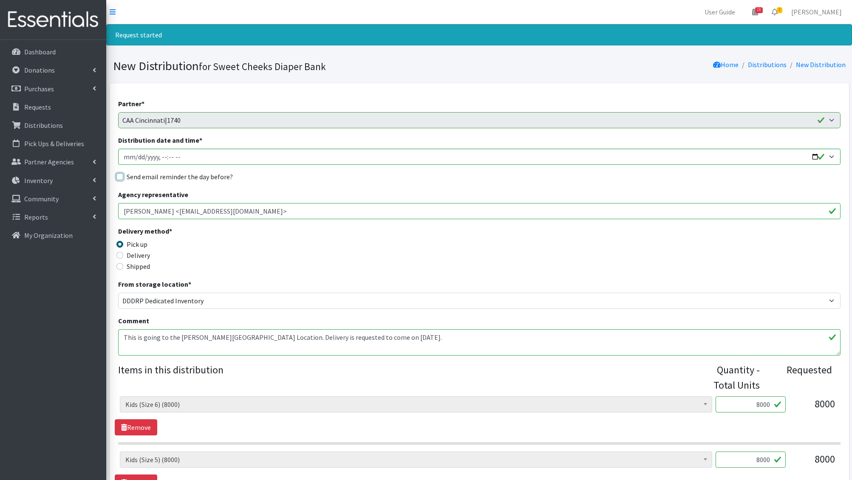
checkbox input "true"
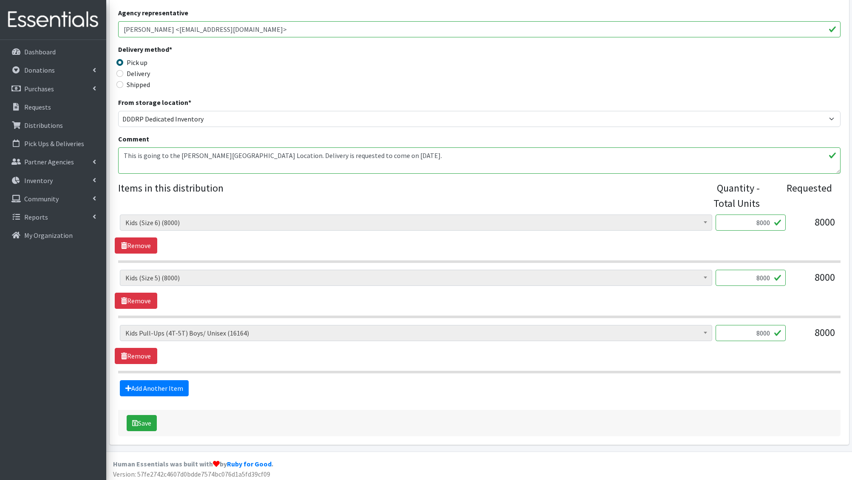
scroll to position [181, 0]
click at [762, 333] on input "8000" at bounding box center [750, 334] width 70 height 16
type input "13000"
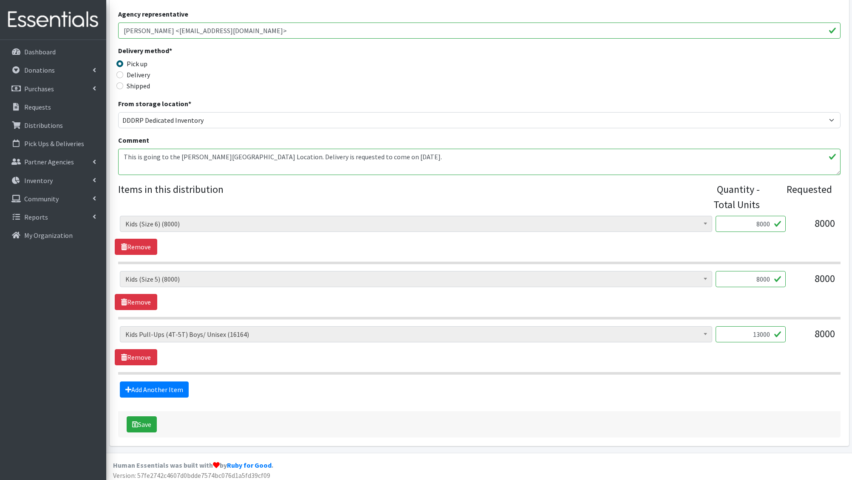
click at [502, 413] on div "Save" at bounding box center [479, 424] width 722 height 26
click at [141, 420] on button "Save" at bounding box center [142, 424] width 30 height 16
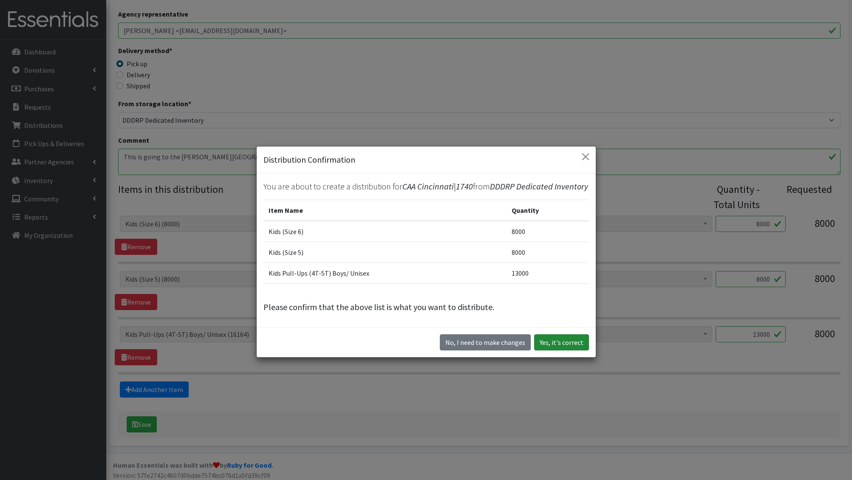
click at [564, 335] on button "Yes, it's correct" at bounding box center [561, 342] width 55 height 16
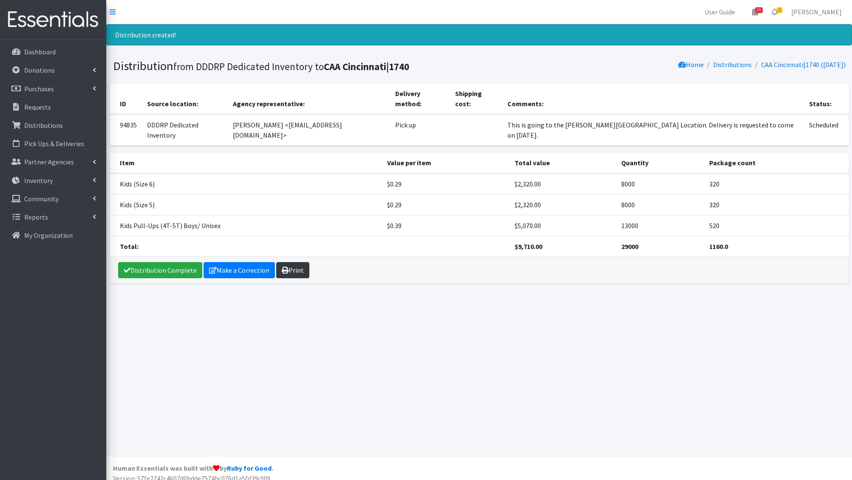
click at [290, 262] on link "Print" at bounding box center [292, 270] width 33 height 16
